Goal: Task Accomplishment & Management: Manage account settings

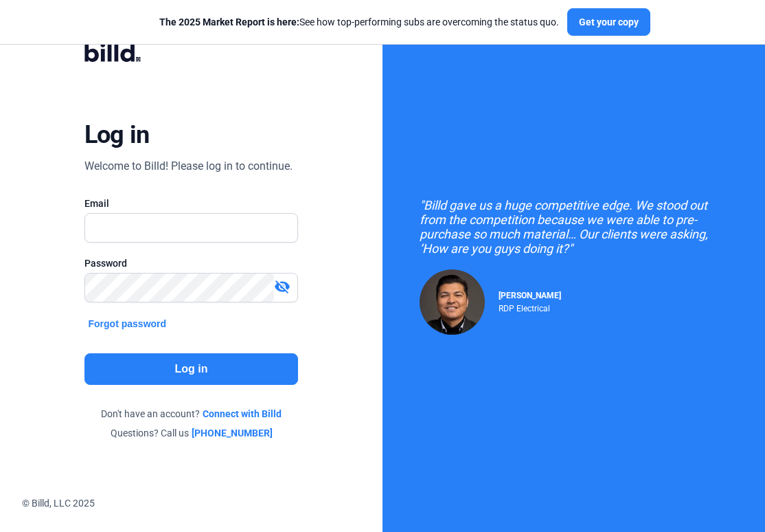
type input "[EMAIL_ADDRESS][DOMAIN_NAME]"
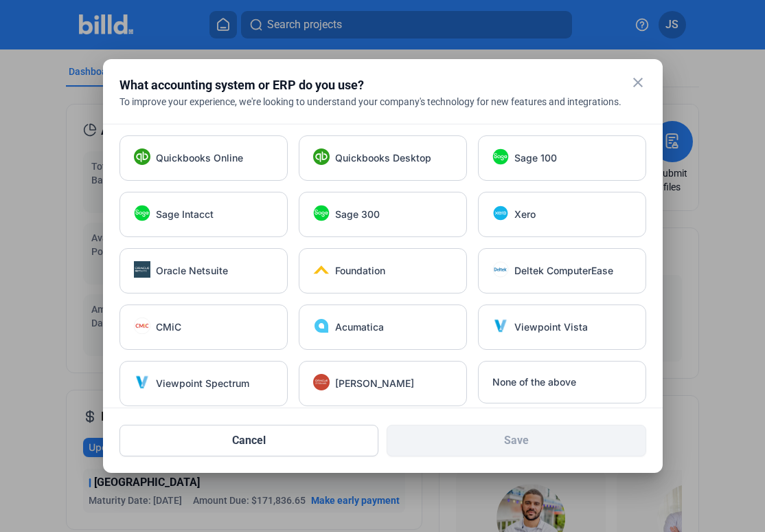
click at [638, 81] on mat-icon "close" at bounding box center [638, 82] width 16 height 16
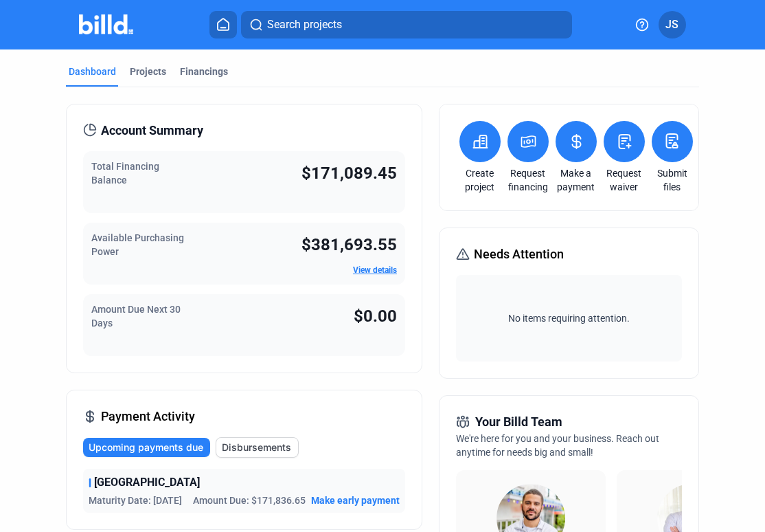
click at [302, 182] on span "$171,089.45" at bounding box center [350, 173] width 96 height 19
click at [227, 178] on div "Total Financing Balance $171,089.45" at bounding box center [244, 182] width 322 height 62
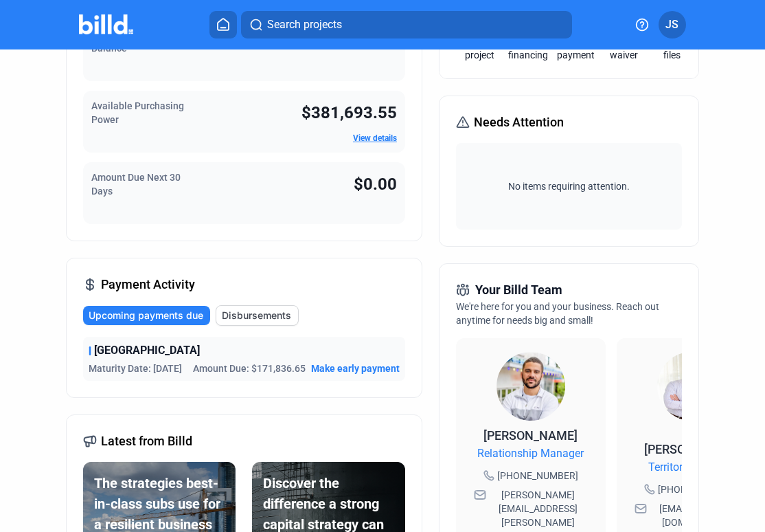
scroll to position [135, 0]
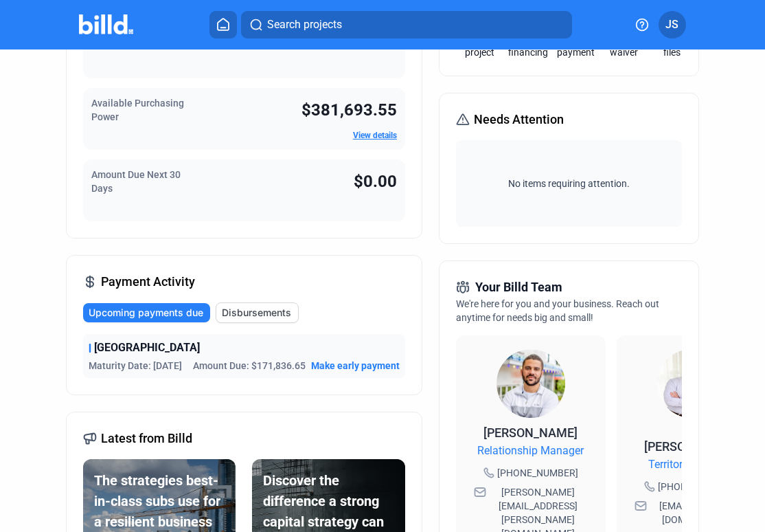
click at [168, 313] on span "Upcoming payments due" at bounding box center [146, 313] width 115 height 14
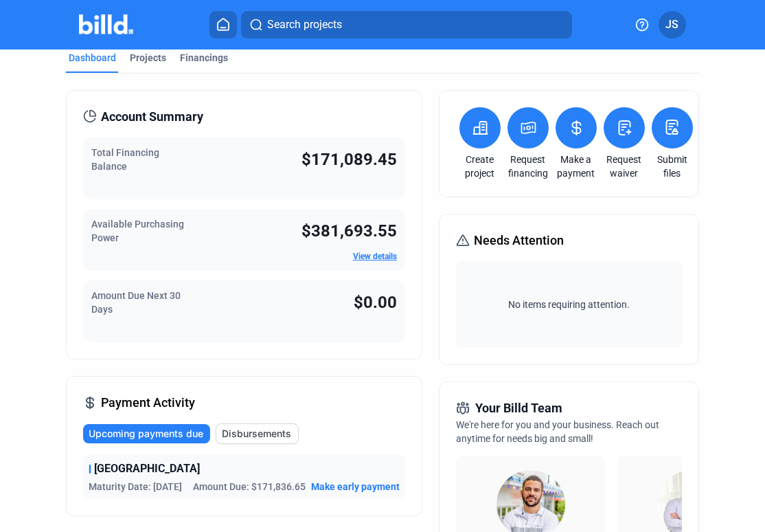
scroll to position [0, 0]
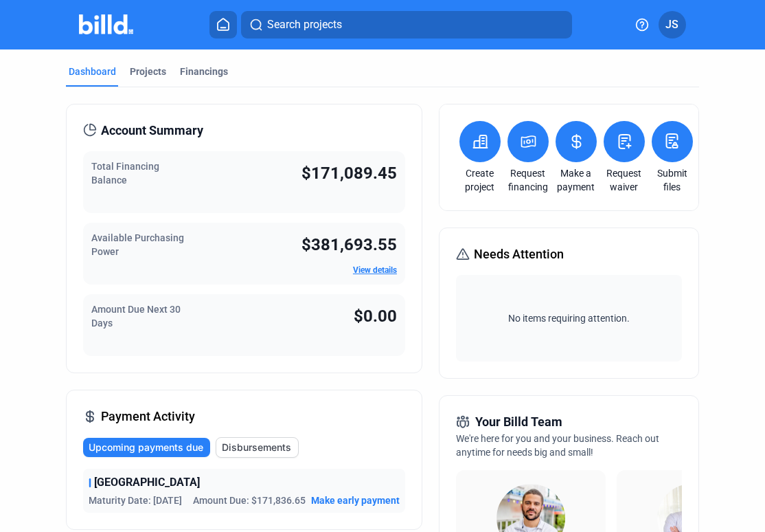
click at [570, 142] on icon at bounding box center [576, 141] width 17 height 16
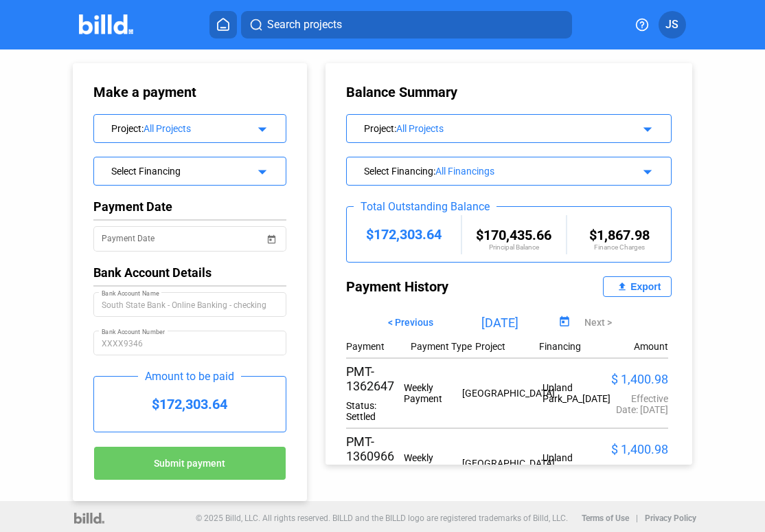
click at [110, 27] on img at bounding box center [106, 24] width 54 height 20
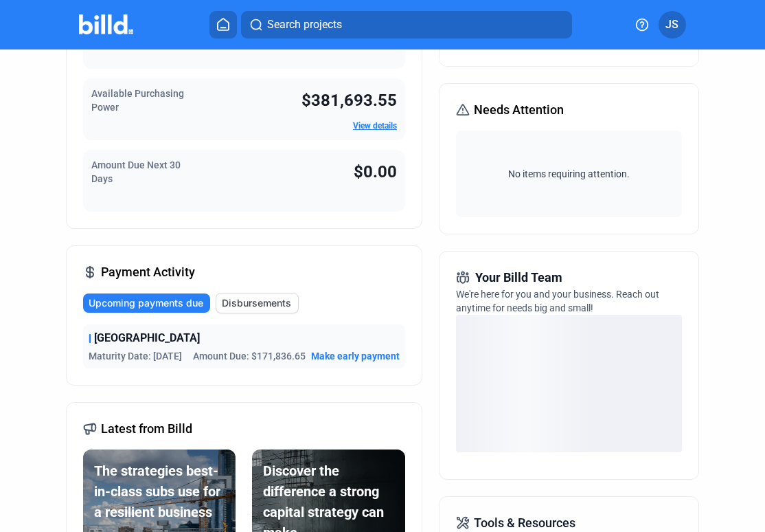
scroll to position [178, 0]
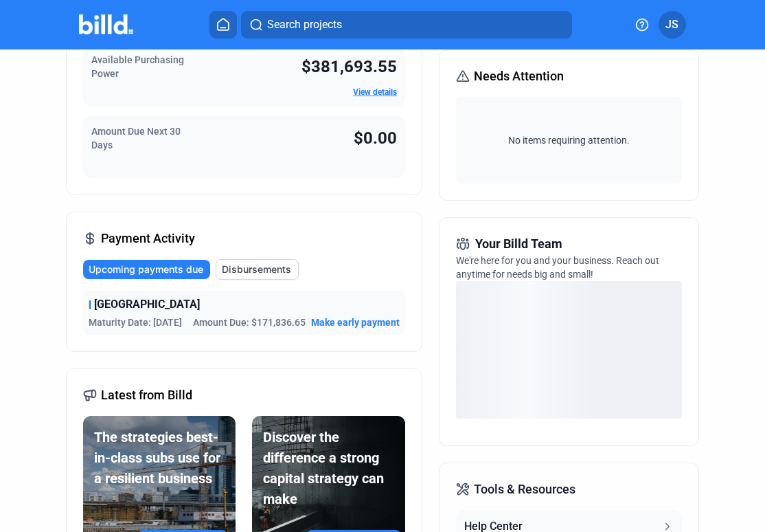
click at [356, 329] on span "Make early payment" at bounding box center [355, 322] width 89 height 14
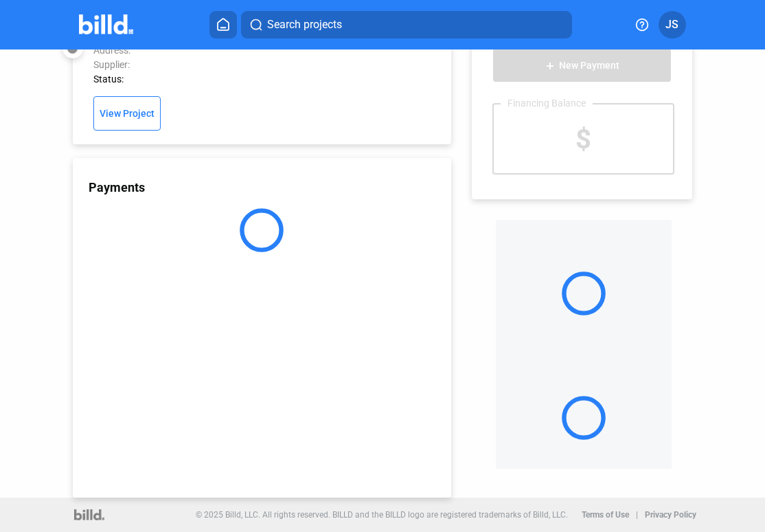
scroll to position [36, 0]
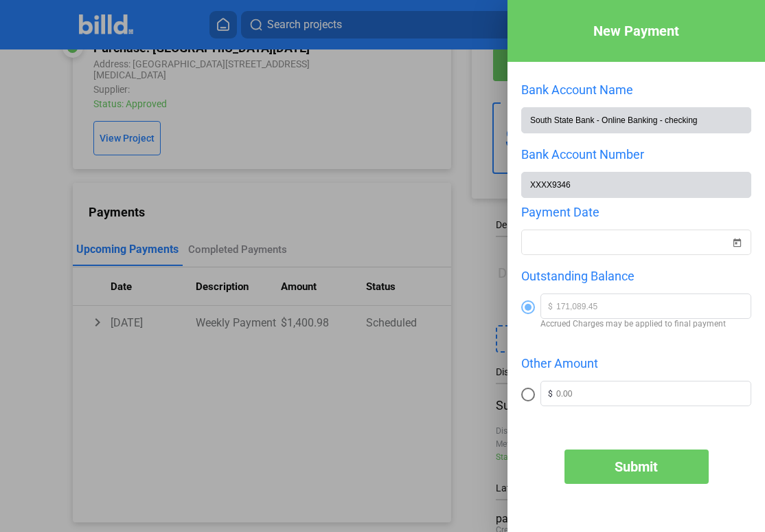
click at [401, 412] on div at bounding box center [382, 266] width 765 height 532
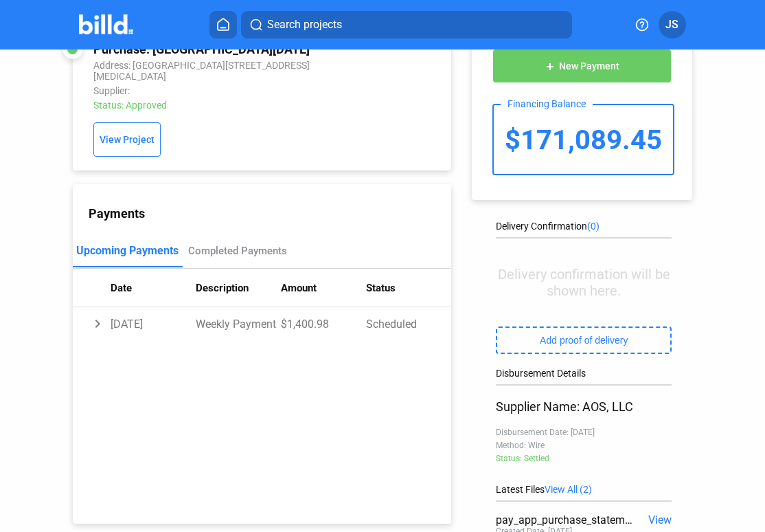
scroll to position [0, 0]
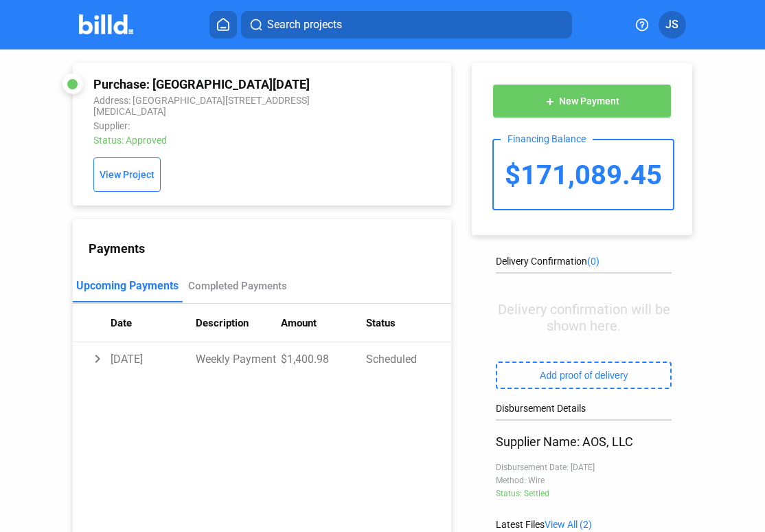
click at [576, 108] on button "add New Payment" at bounding box center [582, 101] width 179 height 34
click at [95, 32] on img at bounding box center [106, 24] width 54 height 20
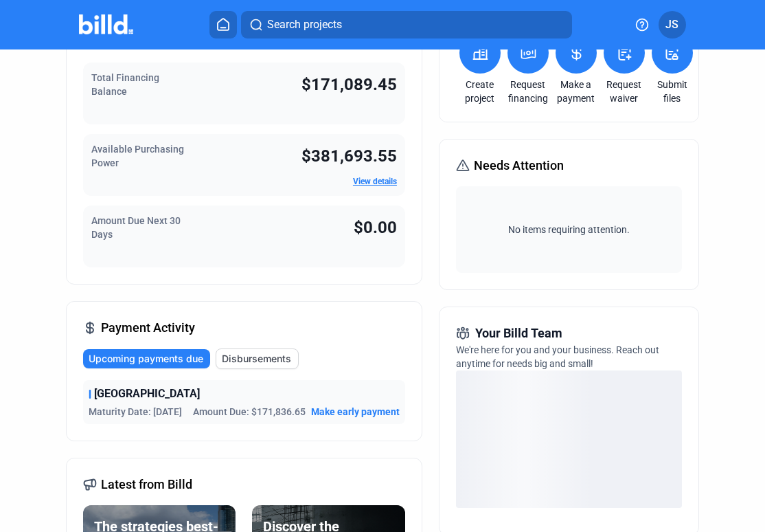
scroll to position [90, 0]
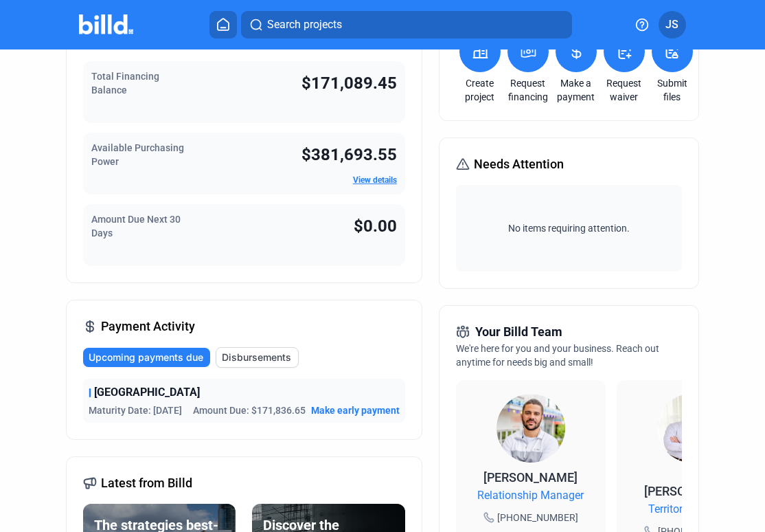
drag, startPoint x: 227, startPoint y: 423, endPoint x: 287, endPoint y: 427, distance: 59.2
click at [287, 417] on span "Amount Due: $171,836.65" at bounding box center [249, 410] width 113 height 14
copy span "$171,836.65"
click at [173, 356] on span "Upcoming payments due" at bounding box center [146, 357] width 115 height 14
click at [354, 417] on span "Make early payment" at bounding box center [355, 410] width 89 height 14
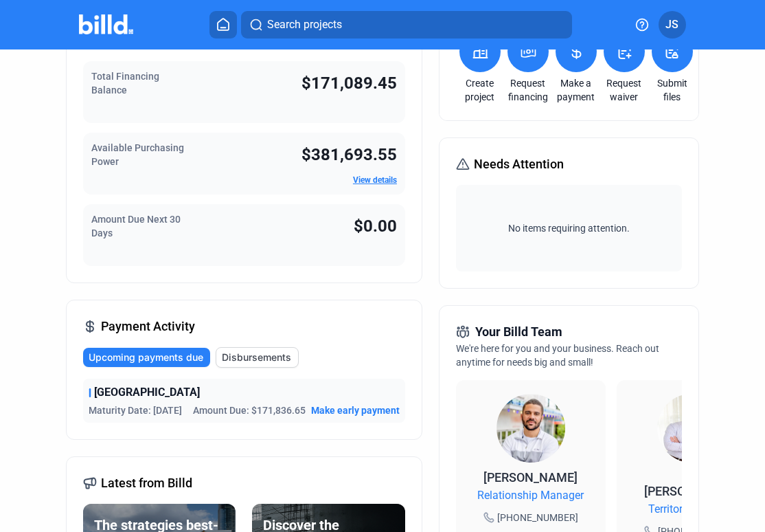
click at [355, 406] on span "Make early payment" at bounding box center [355, 410] width 89 height 14
click at [346, 416] on span "Make early payment" at bounding box center [355, 410] width 89 height 14
click at [573, 56] on icon at bounding box center [576, 52] width 8 height 14
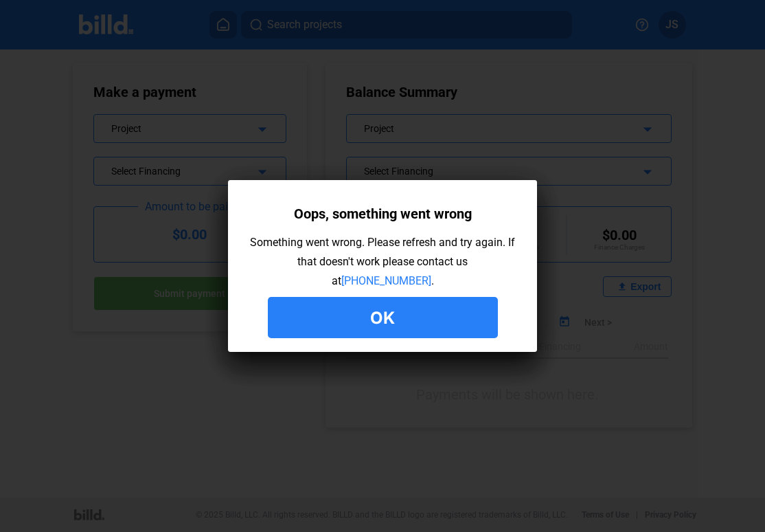
click at [381, 328] on button "Ok" at bounding box center [383, 317] width 230 height 41
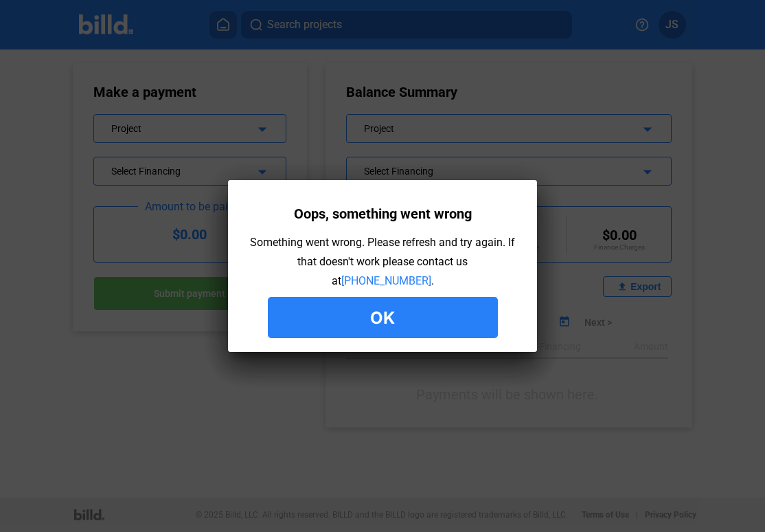
click at [380, 306] on button "Ok" at bounding box center [383, 317] width 230 height 41
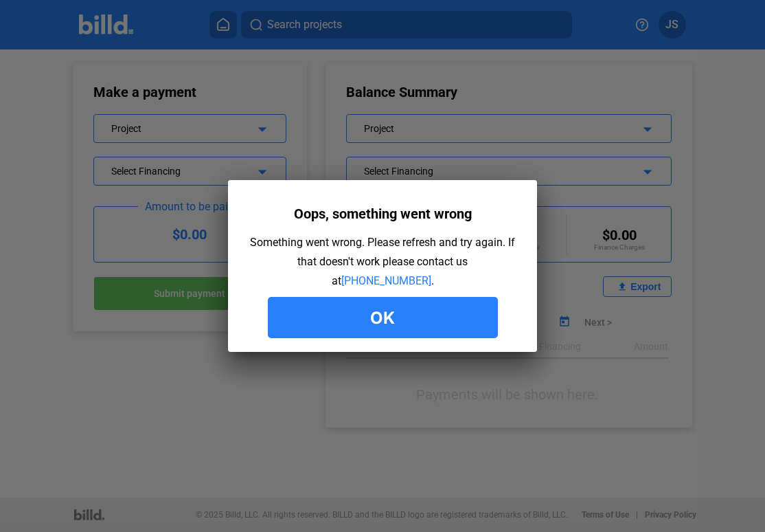
click at [380, 318] on button "Ok" at bounding box center [383, 317] width 230 height 41
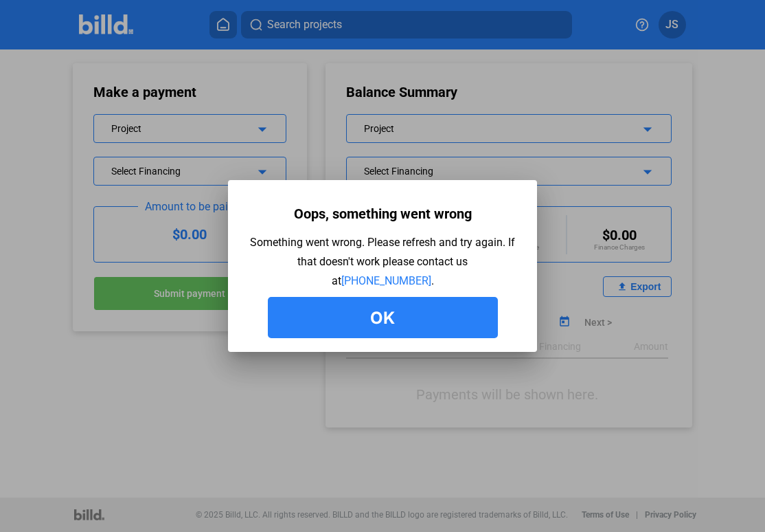
click at [374, 313] on button "Ok" at bounding box center [383, 317] width 230 height 41
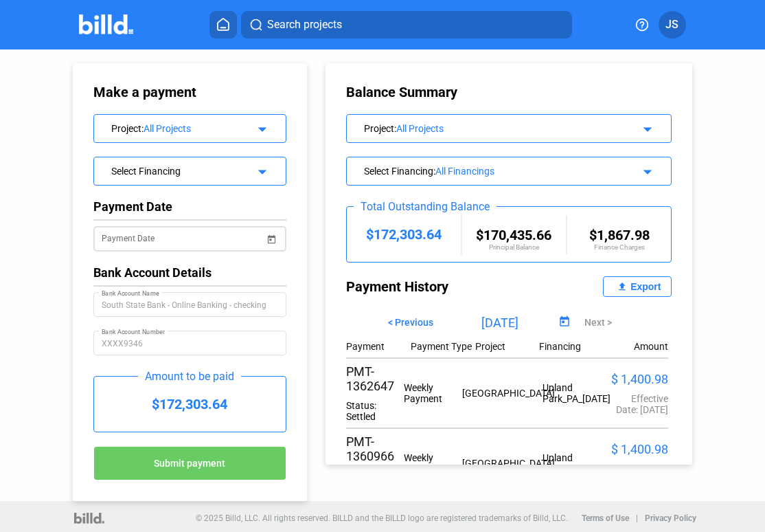
click at [270, 241] on span "Open calendar" at bounding box center [272, 230] width 33 height 33
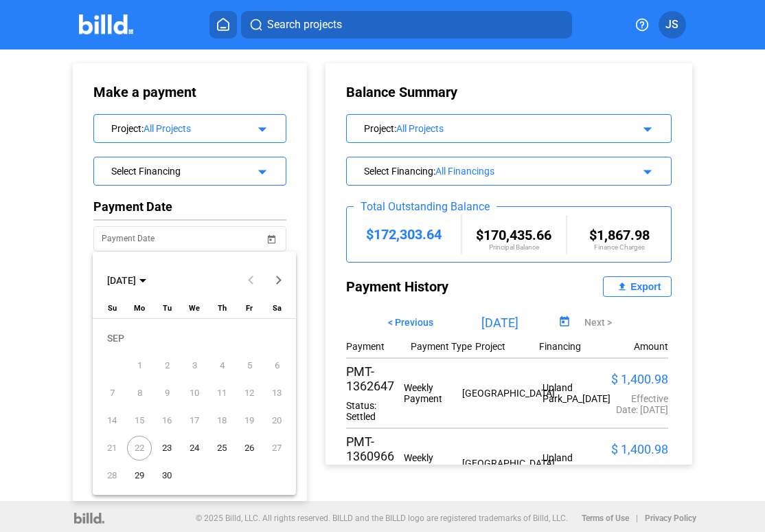
click at [267, 238] on div at bounding box center [382, 266] width 765 height 532
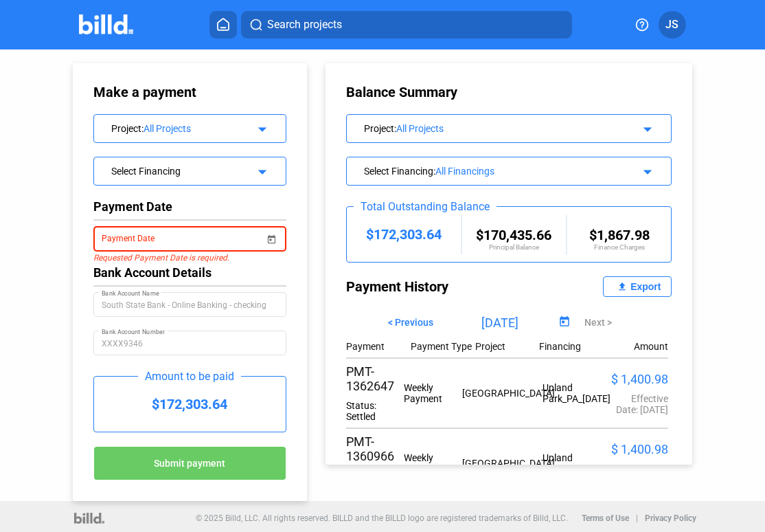
click at [269, 271] on div "Bank Account Details" at bounding box center [189, 272] width 193 height 14
click at [29, 240] on div "Make a payment Project : All Projects arrow_drop_down Select Financing arrow_dr…" at bounding box center [382, 274] width 765 height 451
click at [266, 235] on span "Open calendar" at bounding box center [272, 230] width 33 height 33
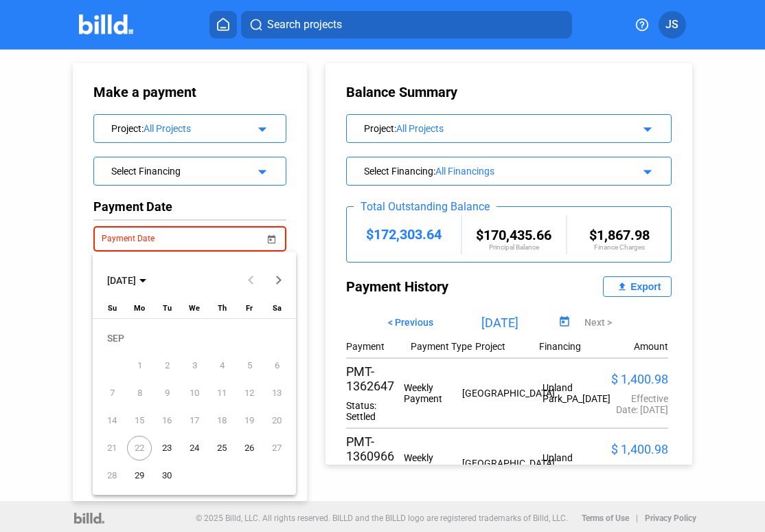
click at [163, 447] on span "23" at bounding box center [167, 448] width 25 height 25
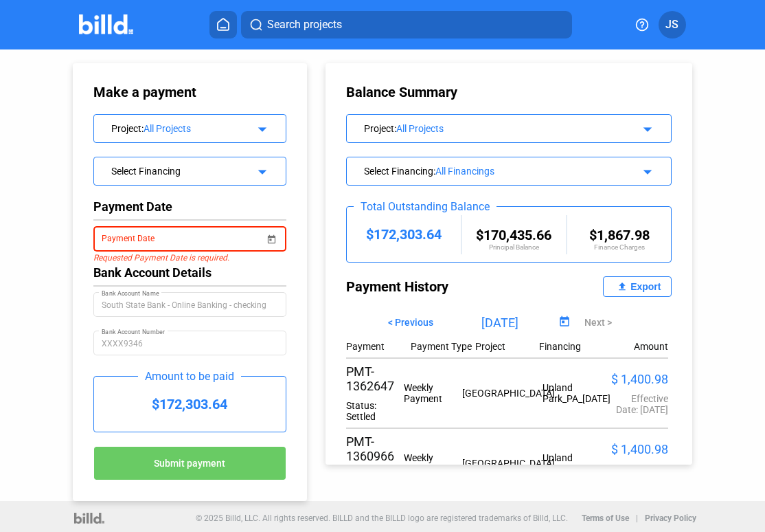
type input "[DATE]"
click at [113, 25] on img at bounding box center [106, 24] width 54 height 20
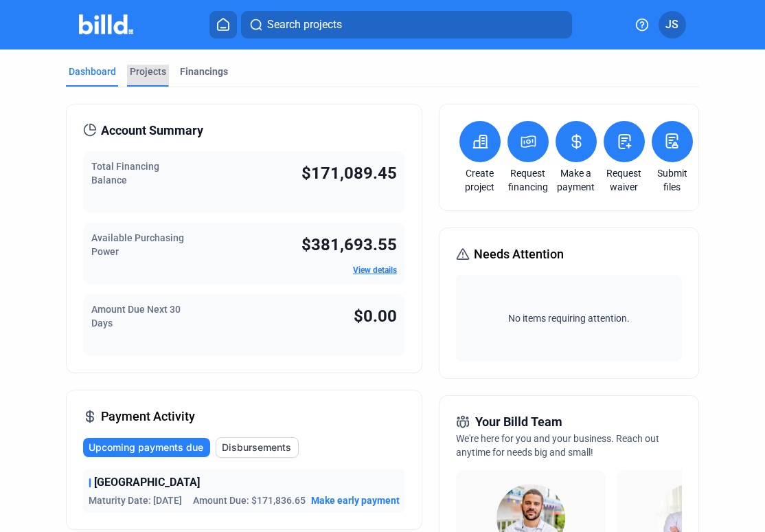
click at [137, 70] on div "Projects" at bounding box center [148, 72] width 36 height 14
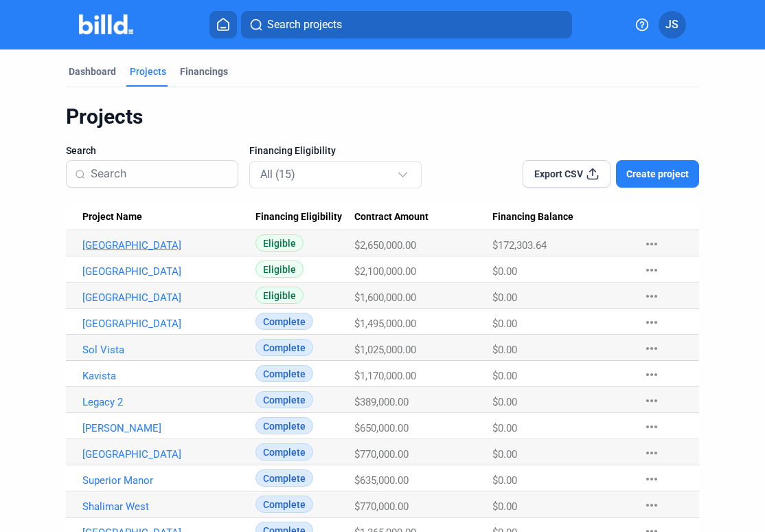
click at [108, 241] on link "[GEOGRAPHIC_DATA]" at bounding box center [165, 245] width 166 height 12
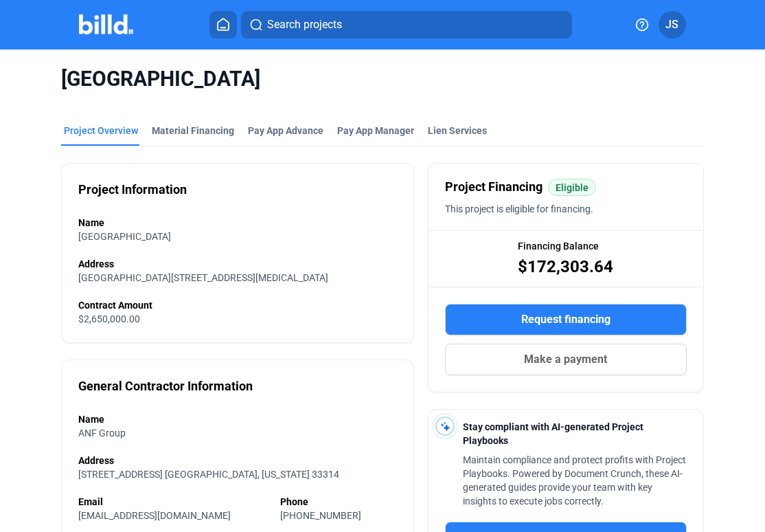
click at [105, 36] on div "Search projects JS" at bounding box center [382, 24] width 743 height 27
click at [106, 25] on img at bounding box center [106, 24] width 54 height 20
